Goal: Transaction & Acquisition: Download file/media

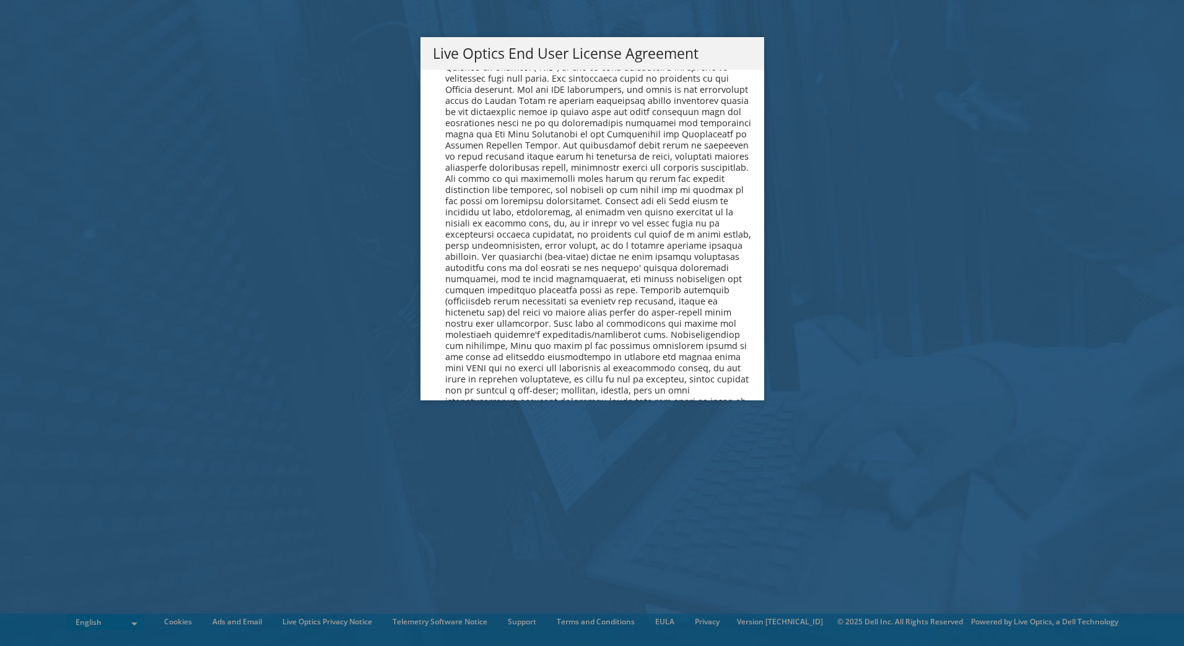
scroll to position [4682, 0]
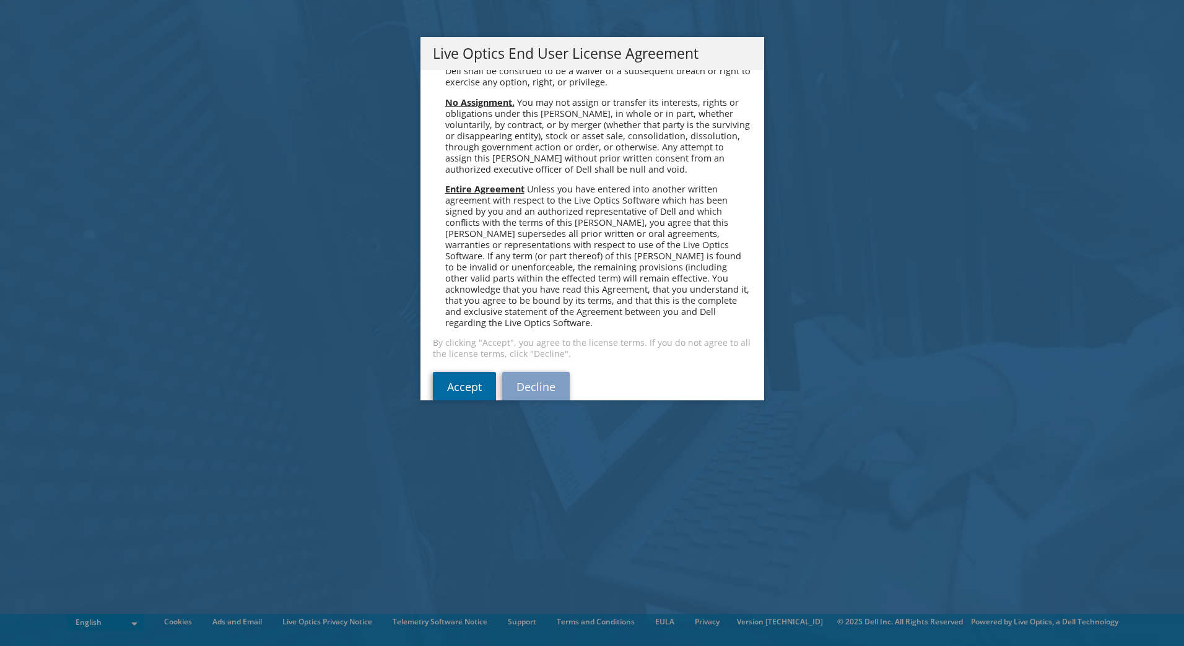
click at [465, 372] on link "Accept" at bounding box center [464, 387] width 63 height 30
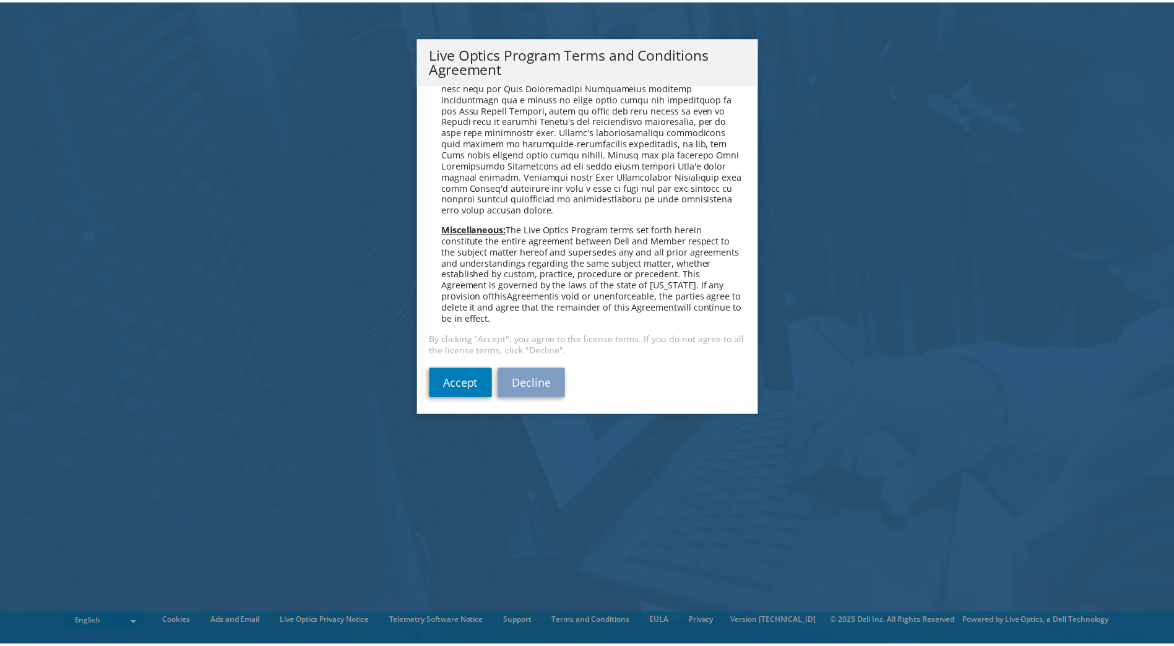
scroll to position [887, 0]
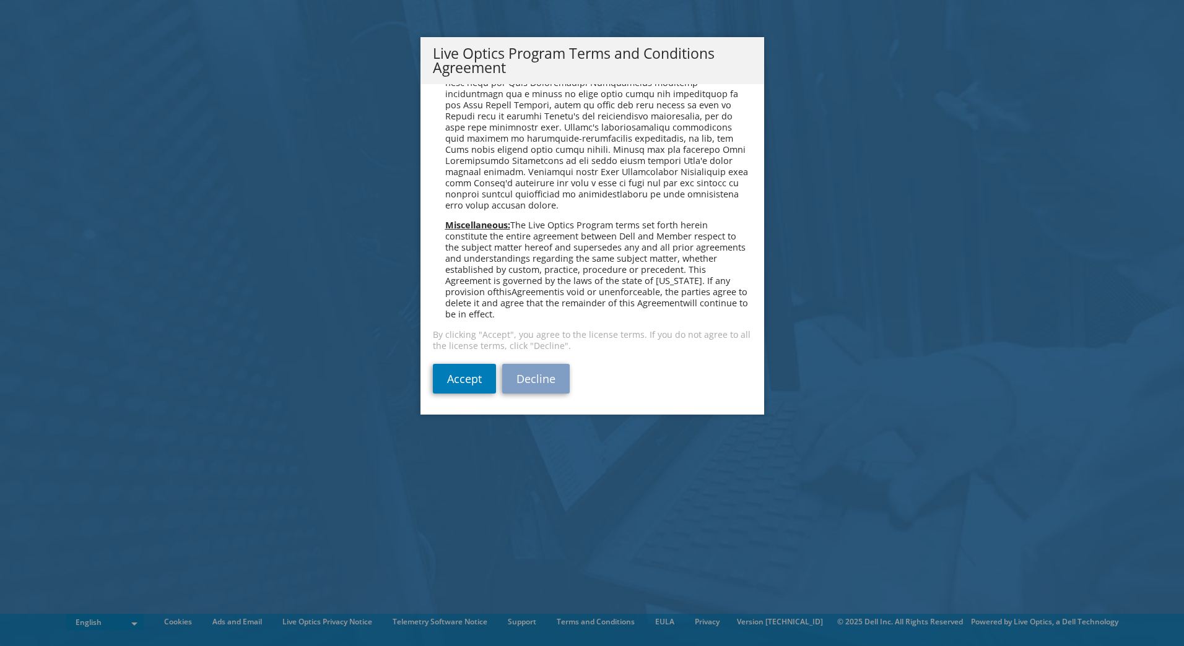
click at [550, 381] on link "Decline" at bounding box center [535, 379] width 67 height 30
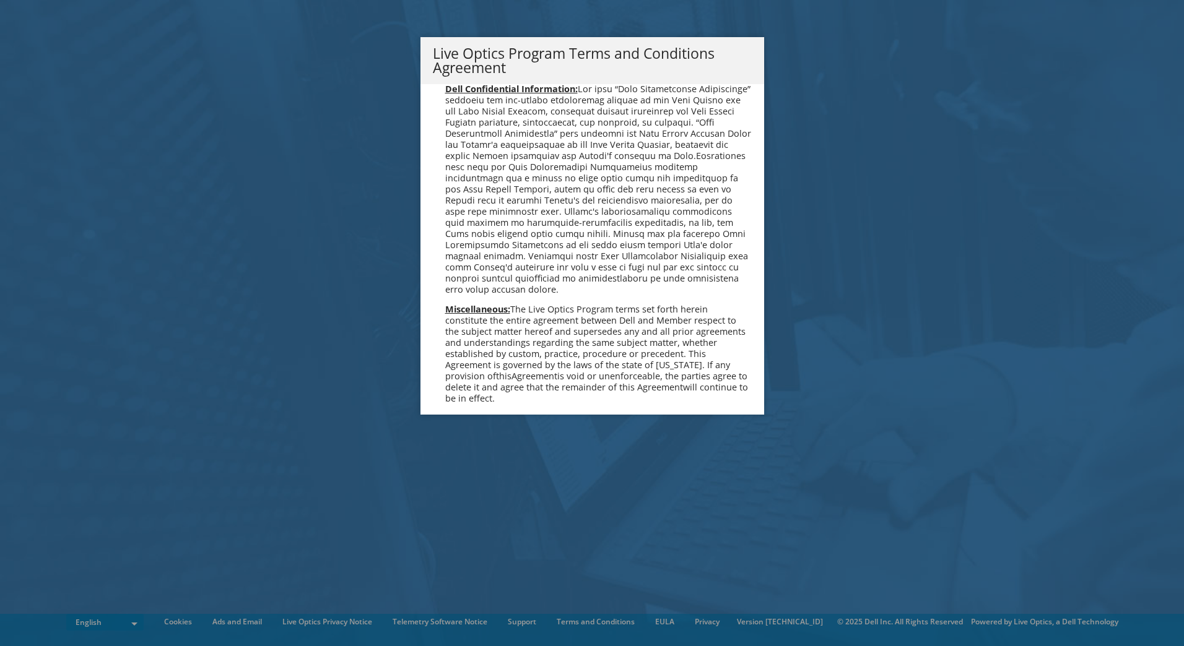
scroll to position [887, 0]
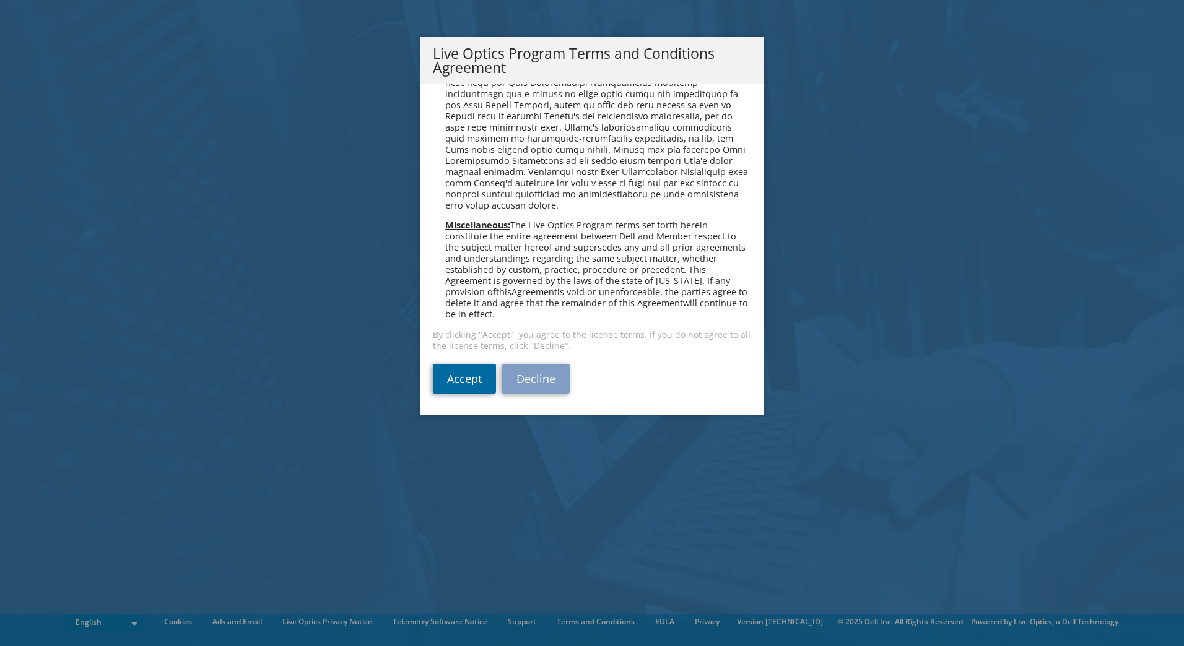
click at [450, 380] on link "Accept" at bounding box center [464, 379] width 63 height 30
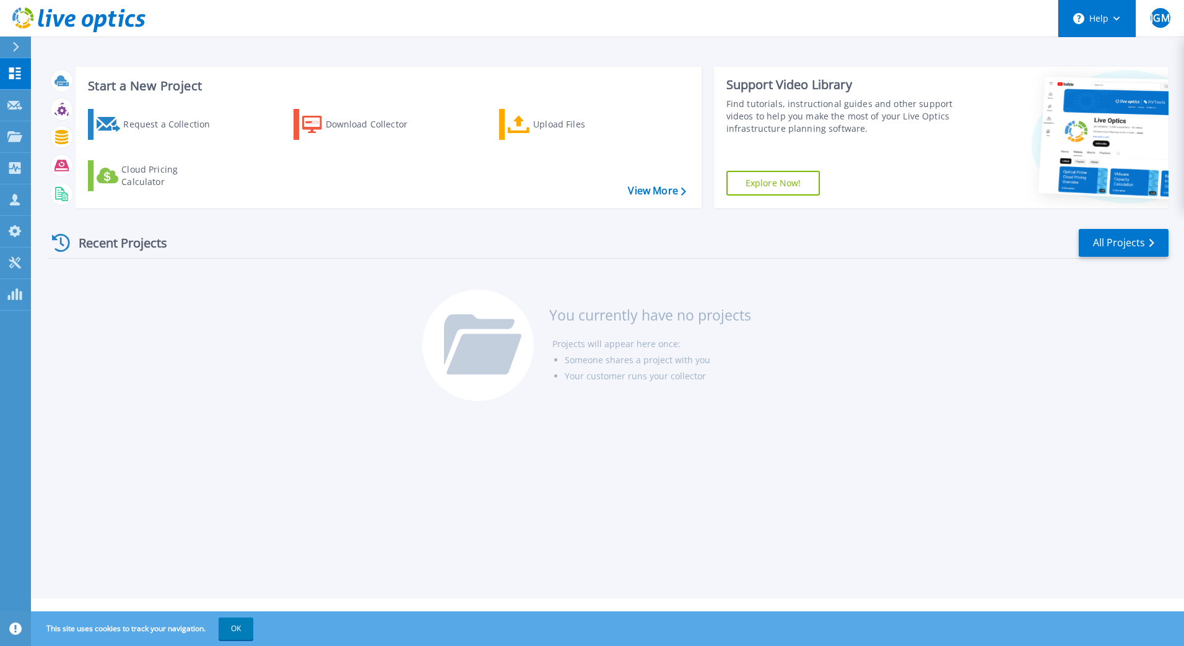
click at [1110, 17] on button "Help" at bounding box center [1096, 18] width 77 height 37
click at [0, 599] on html "Help Explore Helpful Articles Contact Support JGM Channel Partner Juan García M…" at bounding box center [592, 299] width 1184 height 599
click at [241, 631] on button "OK" at bounding box center [236, 629] width 35 height 22
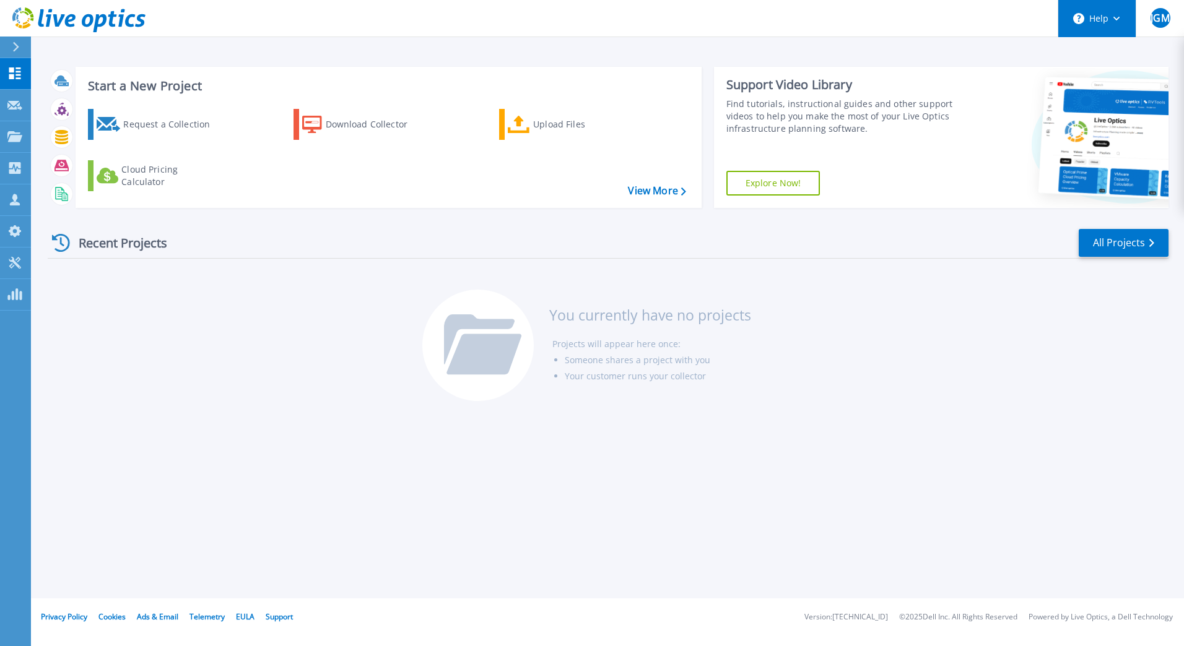
click at [1096, 19] on button "Help" at bounding box center [1096, 18] width 77 height 37
click at [1040, 243] on div "Recent Projects All Projects" at bounding box center [608, 243] width 1121 height 31
click at [43, 28] on icon at bounding box center [78, 19] width 133 height 25
click at [667, 190] on link "View More" at bounding box center [657, 191] width 58 height 12
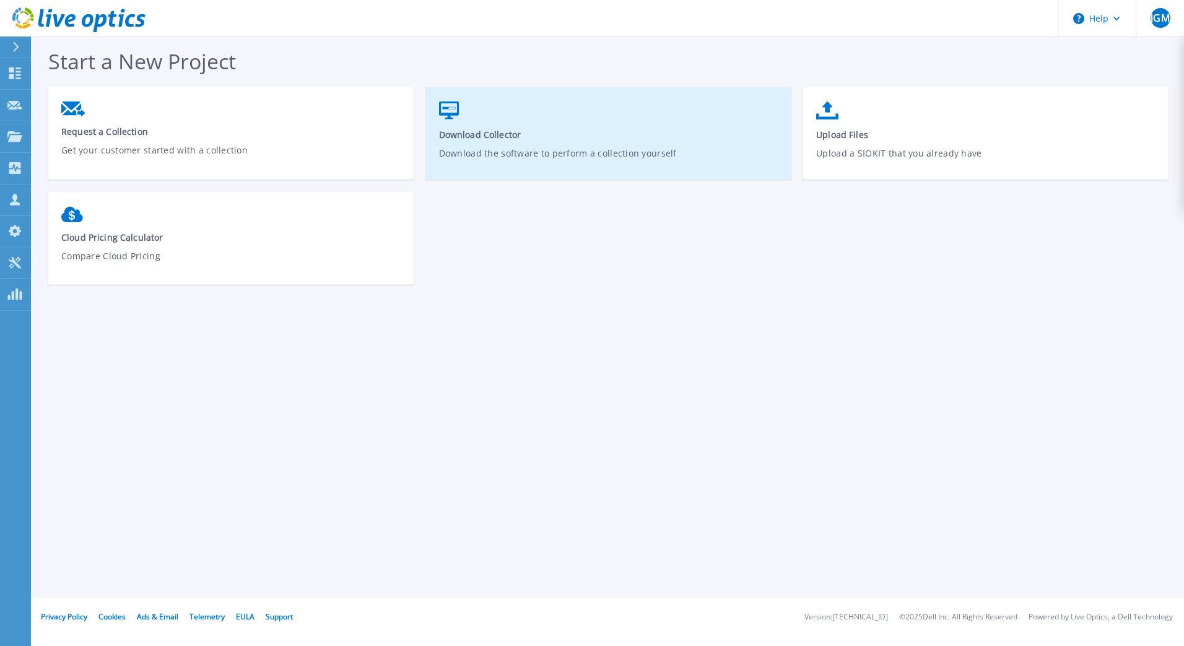
click at [505, 122] on link "Download Collector Download the software to perform a collection yourself" at bounding box center [608, 139] width 365 height 89
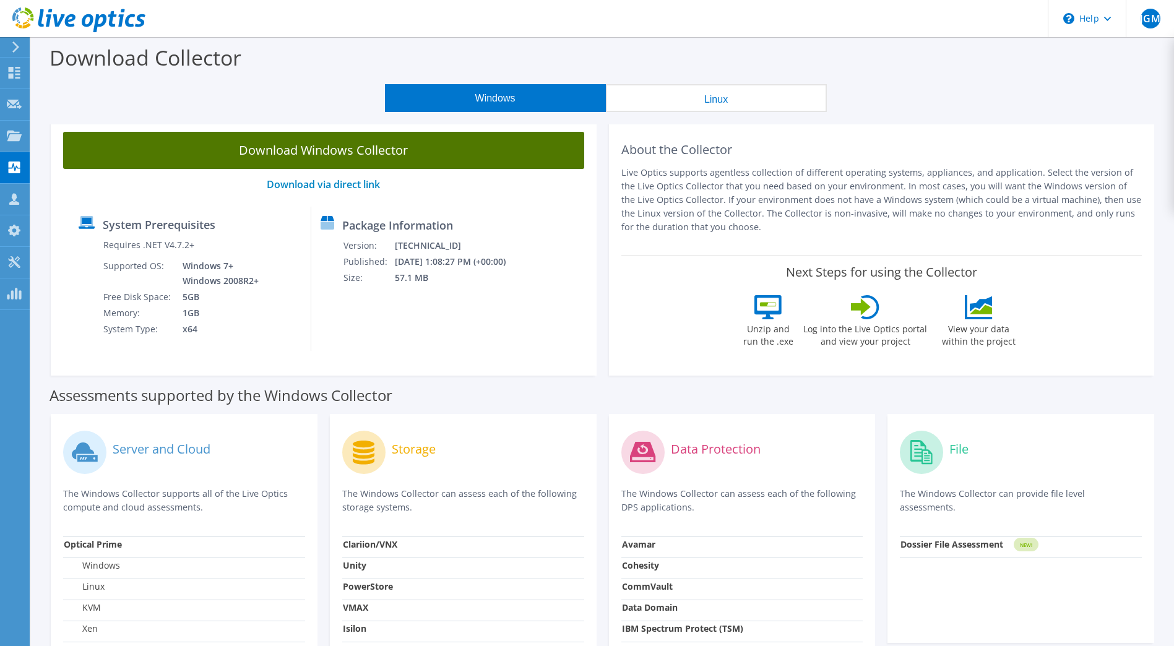
click at [391, 150] on link "Download Windows Collector" at bounding box center [323, 150] width 521 height 37
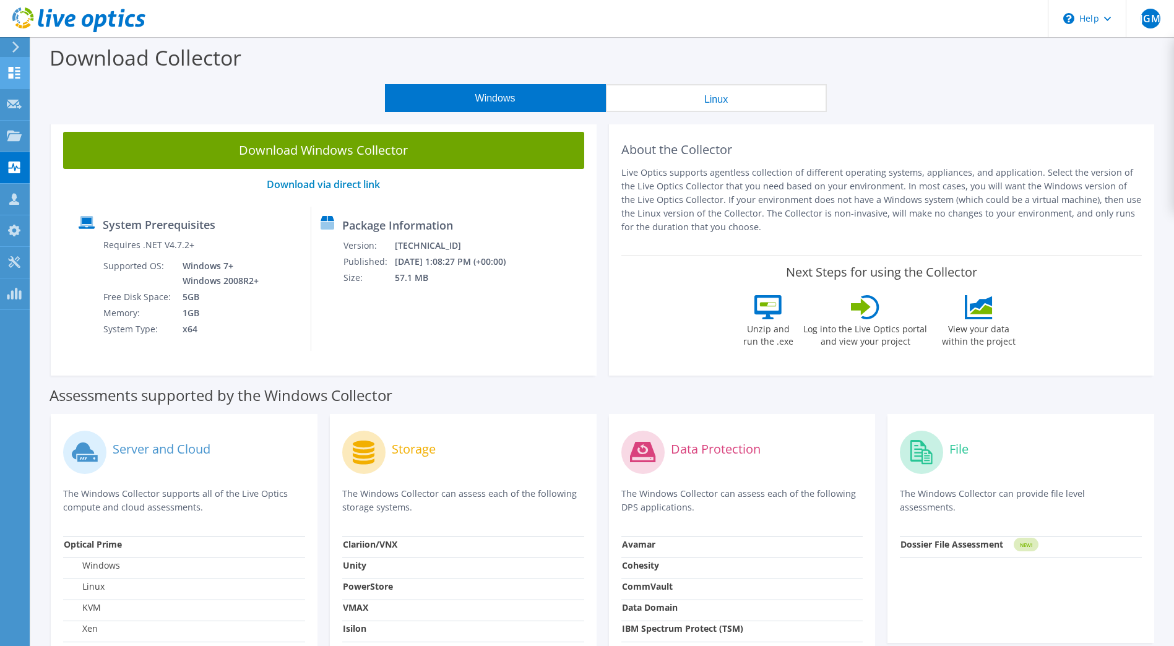
drag, startPoint x: 15, startPoint y: 64, endPoint x: 208, endPoint y: 16, distance: 199.1
click at [208, 16] on header "JGM Channel Partner [PERSON_NAME] [PERSON_NAME][EMAIL_ADDRESS][DOMAIN_NAME] [GE…" at bounding box center [587, 18] width 1174 height 37
